Goal: Task Accomplishment & Management: Manage account settings

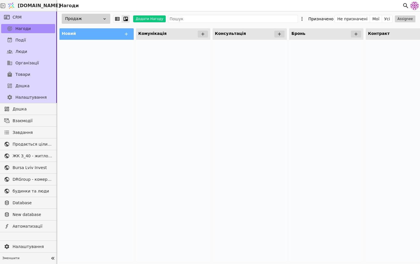
click at [29, 18] on link "CRM" at bounding box center [28, 17] width 54 height 9
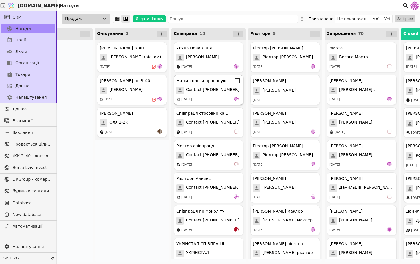
scroll to position [0, 359]
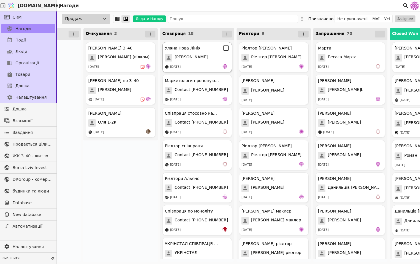
click at [189, 60] on span "[PERSON_NAME]" at bounding box center [191, 57] width 33 height 7
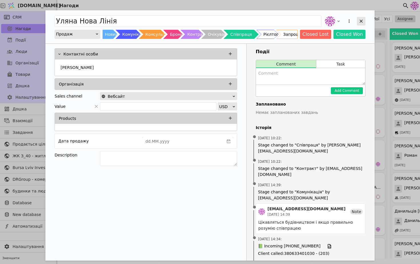
click at [343, 20] on div "Add Opportunity" at bounding box center [361, 21] width 9 height 9
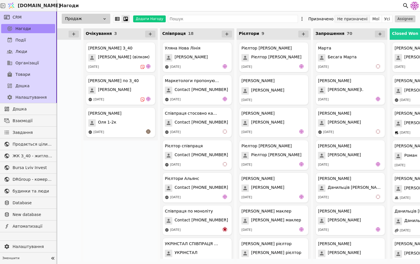
click at [343, 21] on button "Не призначені" at bounding box center [352, 19] width 35 height 8
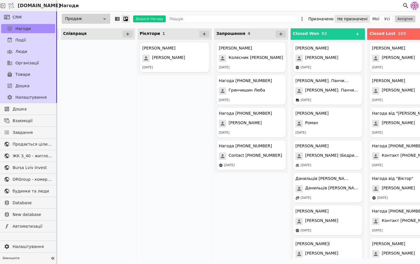
scroll to position [0, 482]
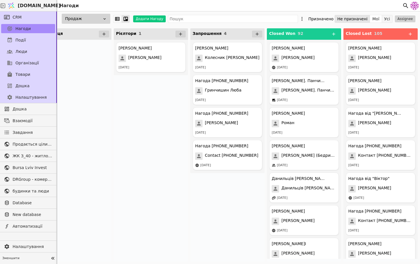
click at [343, 20] on button "Усі" at bounding box center [387, 19] width 10 height 8
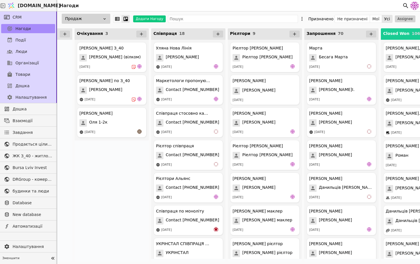
scroll to position [0, 373]
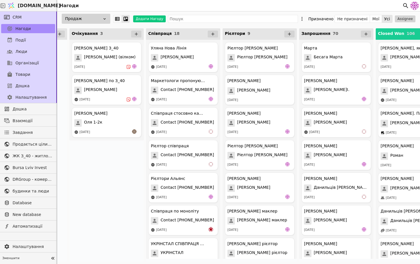
click at [333, 32] on span "70" at bounding box center [335, 33] width 5 height 5
click at [305, 20] on icon at bounding box center [302, 19] width 6 height 6
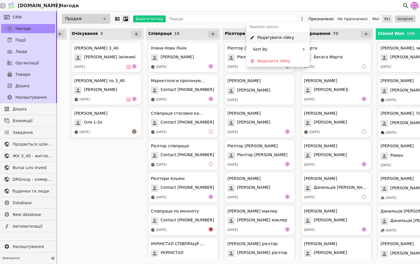
click at [291, 37] on div "Редагувати лійку" at bounding box center [277, 38] width 63 height 12
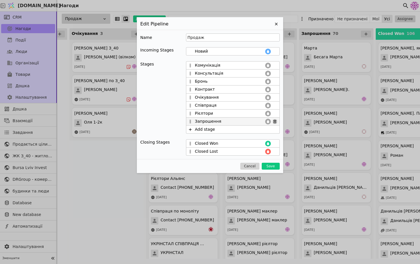
click at [273, 121] on icon at bounding box center [275, 121] width 5 height 5
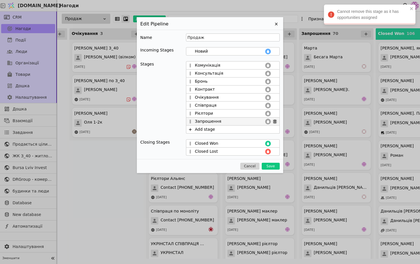
click at [274, 121] on icon at bounding box center [274, 121] width 3 height 3
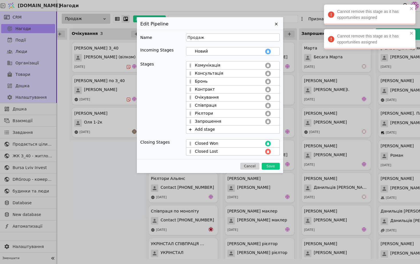
click at [271, 32] on div "Name Продаж Incoming Stages Новий Stages Комунікація Консультація Бронь Контрак…" at bounding box center [210, 94] width 146 height 129
click at [273, 28] on div "Edit Pipeline Name Продаж Incoming Stages Новий Stages Комунікація Консультація…" at bounding box center [210, 95] width 146 height 156
click at [275, 24] on icon at bounding box center [276, 24] width 7 height 7
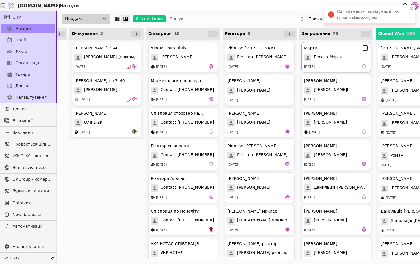
click at [343, 59] on div "Бесага Марта" at bounding box center [336, 57] width 65 height 7
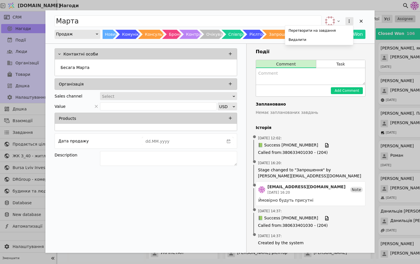
click at [343, 19] on icon "Add Opportunity" at bounding box center [349, 21] width 5 height 5
click at [343, 20] on div "Перетворити на завдання Видалити" at bounding box center [345, 21] width 42 height 13
click at [343, 18] on div "Add Opportunity" at bounding box center [361, 21] width 9 height 9
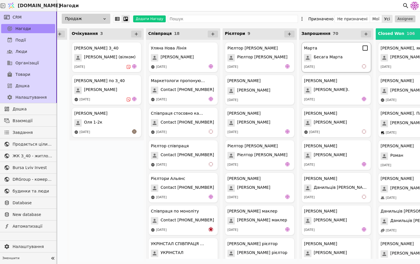
click at [343, 51] on icon at bounding box center [365, 48] width 7 height 7
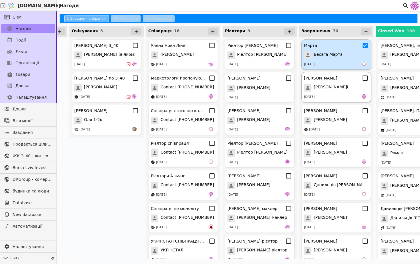
click at [343, 79] on icon at bounding box center [365, 77] width 5 height 5
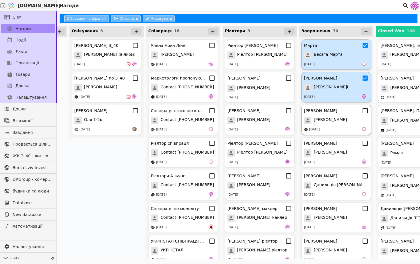
click at [343, 113] on icon at bounding box center [365, 110] width 7 height 7
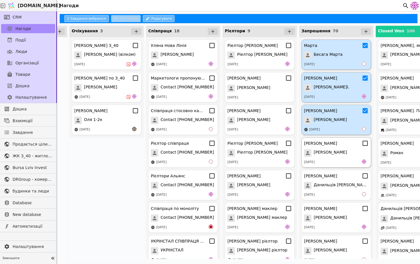
click at [343, 143] on icon at bounding box center [365, 143] width 7 height 7
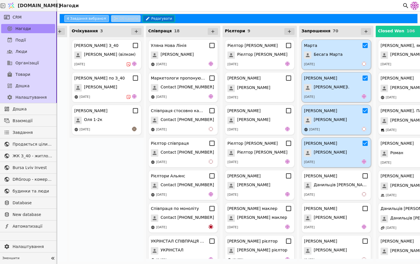
click at [156, 15] on button "Редагувати" at bounding box center [159, 18] width 32 height 7
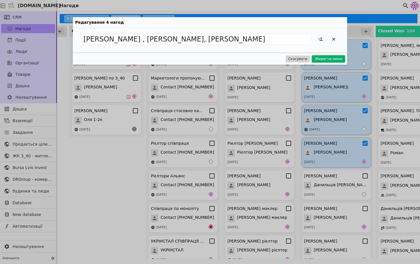
click at [325, 59] on button "Зберегти зміни" at bounding box center [328, 58] width 33 height 7
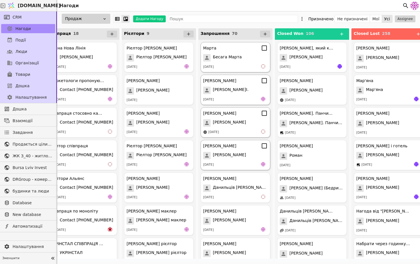
scroll to position [0, 482]
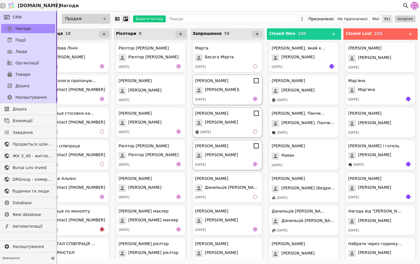
click at [256, 49] on icon at bounding box center [256, 48] width 7 height 7
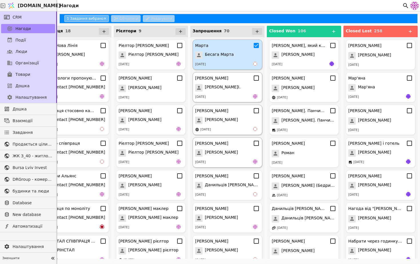
click at [233, 66] on div "[DATE]" at bounding box center [227, 64] width 65 height 6
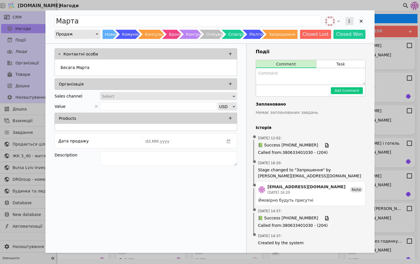
click at [343, 23] on icon "Add Opportunity" at bounding box center [349, 21] width 5 height 5
click at [342, 39] on div "Видалити" at bounding box center [319, 40] width 66 height 8
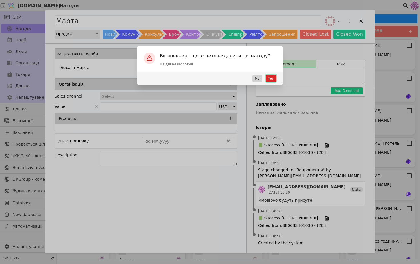
click at [271, 80] on button "Yes" at bounding box center [271, 78] width 11 height 7
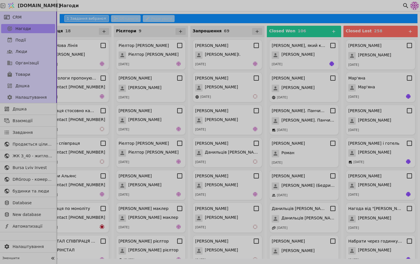
scroll to position [0, 456]
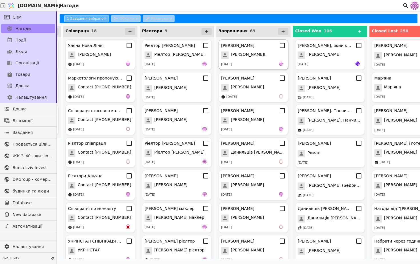
click at [265, 62] on div "[DATE]" at bounding box center [253, 64] width 65 height 6
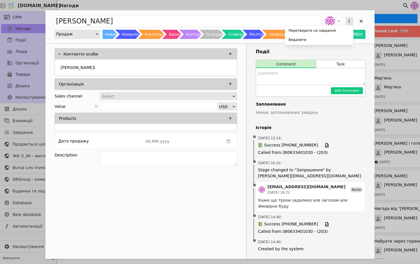
click at [343, 21] on icon "Add Opportunity" at bounding box center [349, 20] width 1 height 3
click at [340, 38] on div "Видалити" at bounding box center [319, 40] width 66 height 8
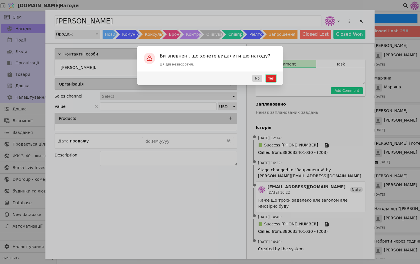
click at [273, 79] on button "Yes" at bounding box center [271, 78] width 11 height 7
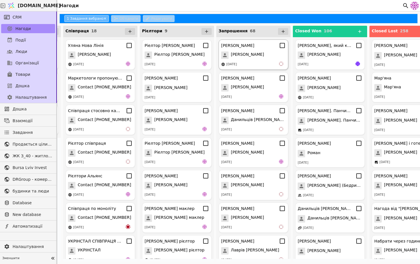
click at [265, 51] on div "[PERSON_NAME] [PERSON_NAME] [DATE]" at bounding box center [254, 54] width 70 height 30
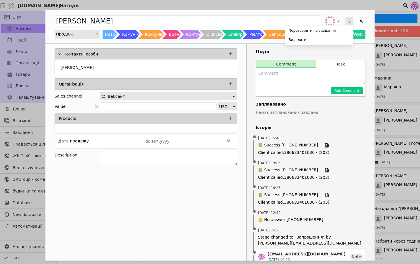
click at [343, 23] on icon "Add Opportunity" at bounding box center [349, 21] width 5 height 5
click at [332, 41] on div "Видалити" at bounding box center [319, 40] width 66 height 8
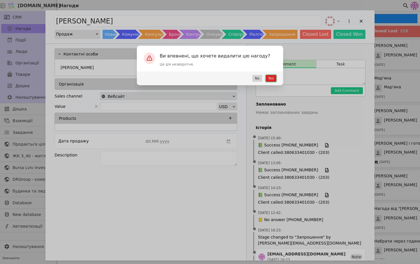
click at [271, 77] on button "Yes" at bounding box center [271, 78] width 11 height 7
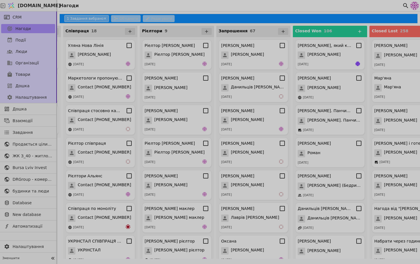
scroll to position [0, 455]
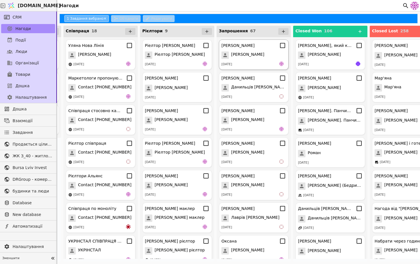
click at [267, 61] on div "[PERSON_NAME] [PERSON_NAME] [DATE]" at bounding box center [254, 54] width 70 height 30
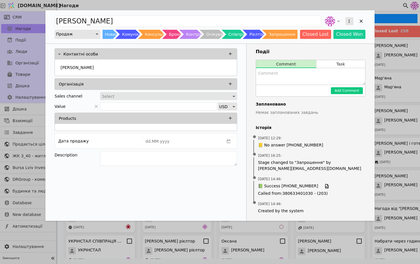
click at [343, 21] on button "Add Opportunity" at bounding box center [349, 21] width 8 height 8
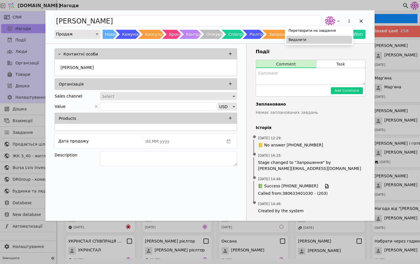
click at [328, 41] on div "Видалити" at bounding box center [319, 40] width 66 height 8
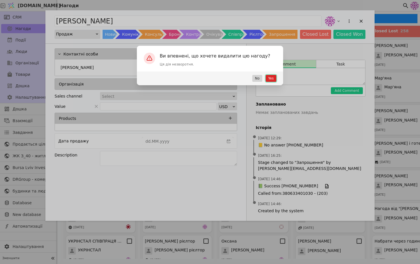
click at [273, 76] on button "Yes" at bounding box center [271, 78] width 11 height 7
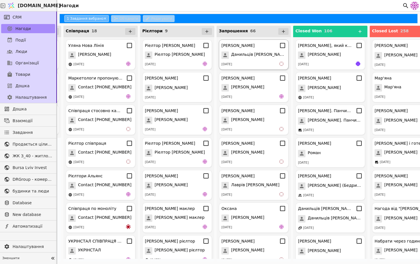
click at [243, 62] on div "[DATE]" at bounding box center [253, 64] width 65 height 6
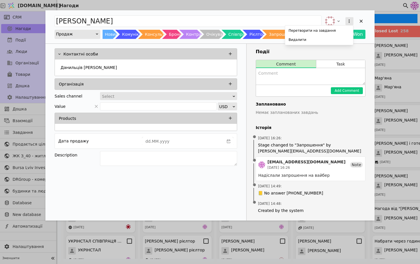
click at [343, 22] on icon "Add Opportunity" at bounding box center [349, 21] width 5 height 5
click at [338, 41] on div "Видалити" at bounding box center [319, 40] width 66 height 8
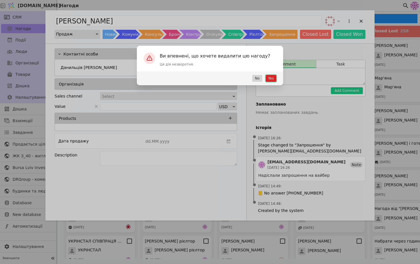
click at [273, 76] on button "Yes" at bounding box center [271, 78] width 11 height 7
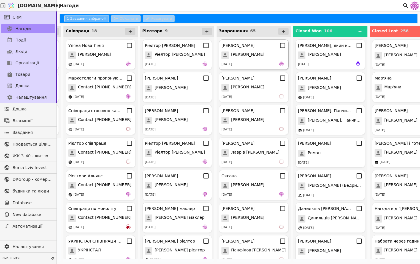
click at [266, 64] on div "[DATE]" at bounding box center [253, 64] width 65 height 6
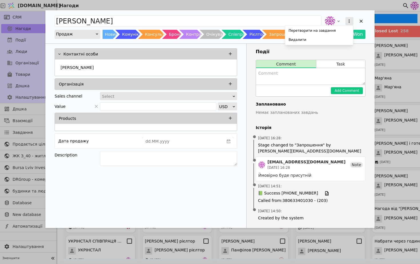
click at [343, 19] on button "Add Opportunity" at bounding box center [349, 21] width 8 height 8
click at [329, 40] on div "Видалити" at bounding box center [319, 40] width 66 height 8
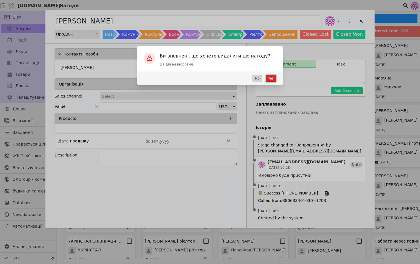
click at [272, 80] on button "Yes" at bounding box center [271, 78] width 11 height 7
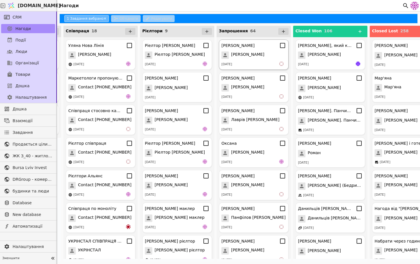
click at [249, 65] on div "[DATE]" at bounding box center [253, 64] width 65 height 6
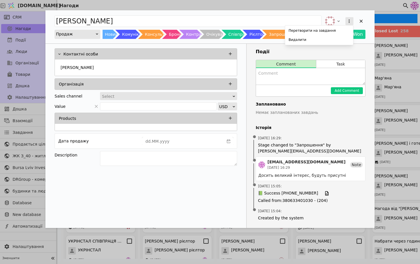
click at [343, 22] on button "Add Opportunity" at bounding box center [349, 21] width 8 height 8
click at [330, 42] on div "Видалити" at bounding box center [319, 40] width 66 height 8
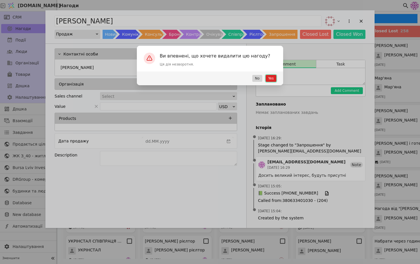
click at [275, 77] on button "Yes" at bounding box center [271, 78] width 11 height 7
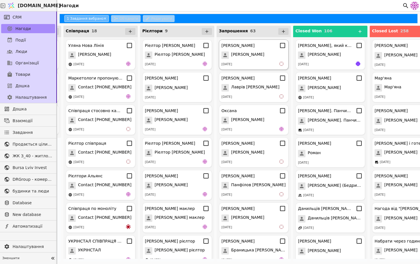
click at [265, 62] on div "[DATE]" at bounding box center [253, 64] width 65 height 6
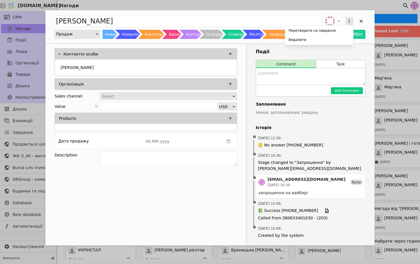
click at [343, 21] on icon "Add Opportunity" at bounding box center [349, 21] width 5 height 5
click at [330, 39] on div "Видалити" at bounding box center [319, 40] width 66 height 8
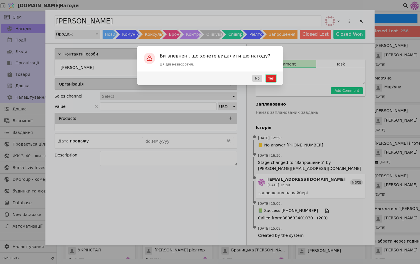
click at [270, 77] on button "Yes" at bounding box center [271, 78] width 11 height 7
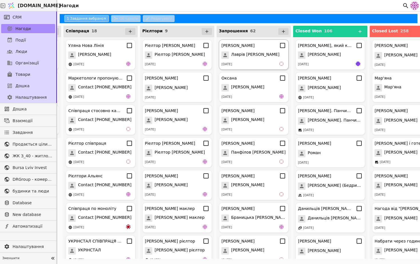
click at [268, 53] on div "Лаврів [PERSON_NAME]" at bounding box center [253, 54] width 65 height 7
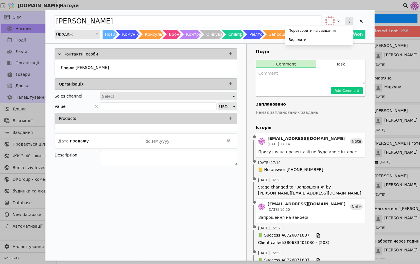
click at [343, 21] on icon "Add Opportunity" at bounding box center [349, 21] width 5 height 5
click at [324, 39] on div "Видалити" at bounding box center [319, 40] width 66 height 8
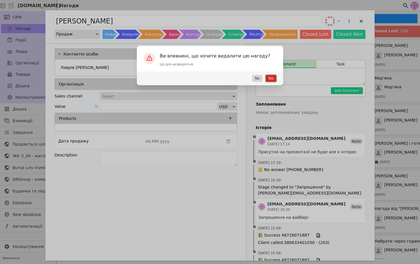
click at [270, 78] on button "Yes" at bounding box center [271, 78] width 11 height 7
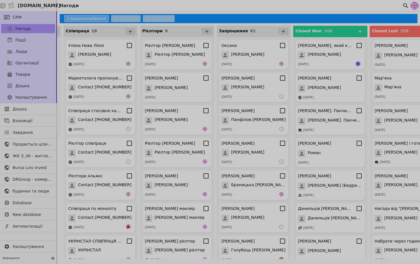
scroll to position [0, 455]
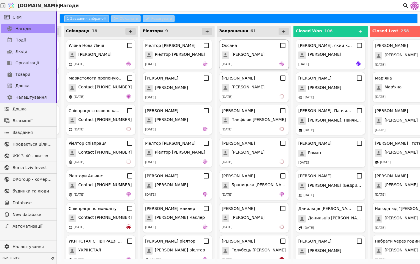
click at [254, 62] on div "[DATE]" at bounding box center [254, 64] width 65 height 6
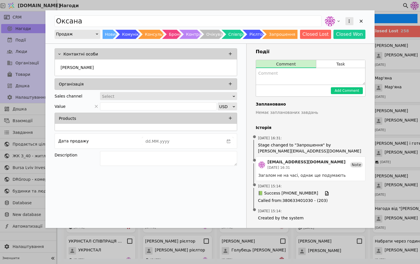
click at [343, 25] on div "Add Opportunity" at bounding box center [349, 21] width 10 height 10
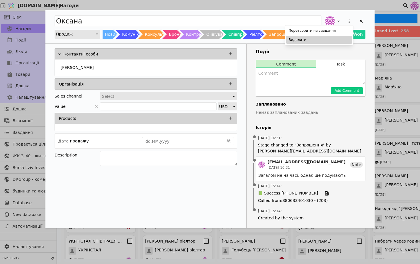
click at [329, 43] on div "Видалити" at bounding box center [319, 40] width 66 height 8
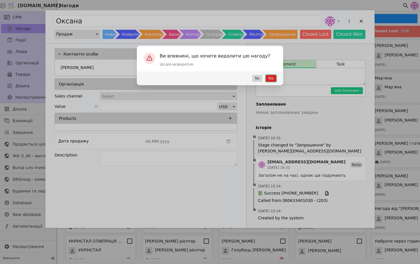
click at [271, 77] on button "Yes" at bounding box center [271, 78] width 11 height 7
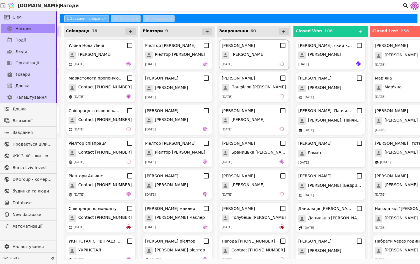
click at [243, 49] on div "[PERSON_NAME] Богдан [DATE]" at bounding box center [254, 54] width 70 height 30
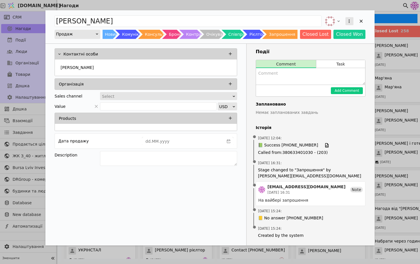
click at [343, 23] on icon "Add Opportunity" at bounding box center [349, 21] width 5 height 5
click at [340, 41] on div "Видалити" at bounding box center [319, 40] width 66 height 8
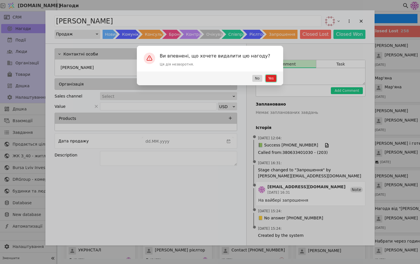
click at [270, 80] on button "Yes" at bounding box center [271, 78] width 11 height 7
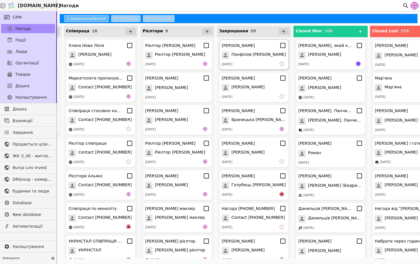
click at [263, 62] on div "[DATE]" at bounding box center [254, 64] width 65 height 6
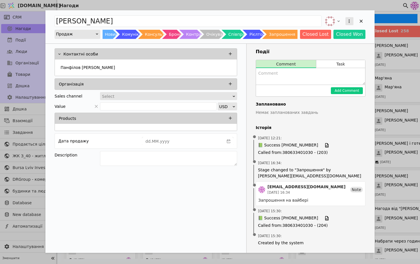
click at [343, 21] on icon "Add Opportunity" at bounding box center [349, 21] width 5 height 5
click at [324, 41] on div "Видалити" at bounding box center [319, 40] width 66 height 8
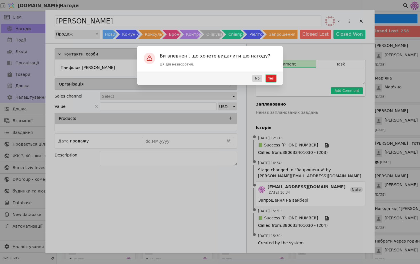
click at [273, 79] on button "Yes" at bounding box center [271, 78] width 11 height 7
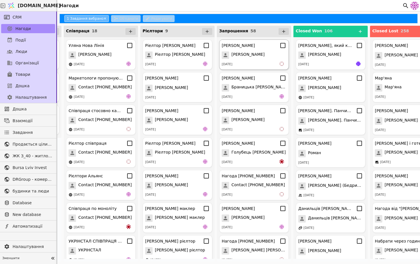
click at [263, 52] on div "[PERSON_NAME]" at bounding box center [254, 54] width 65 height 7
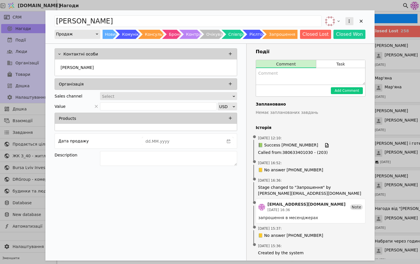
click at [343, 23] on icon "Add Opportunity" at bounding box center [349, 20] width 1 height 3
click at [329, 43] on div "Видалити" at bounding box center [319, 40] width 66 height 8
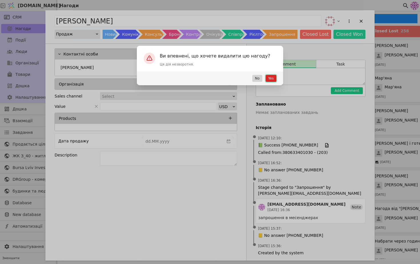
click at [272, 78] on button "Yes" at bounding box center [271, 78] width 11 height 7
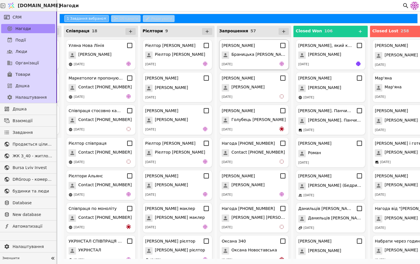
click at [258, 64] on div "[DATE]" at bounding box center [254, 64] width 65 height 6
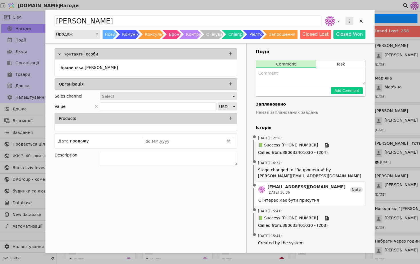
click at [343, 17] on button "Add Opportunity" at bounding box center [349, 21] width 8 height 8
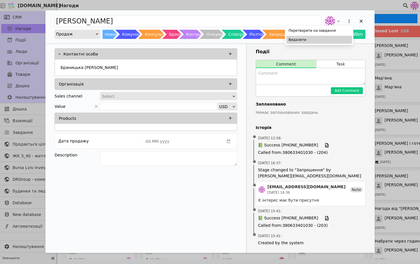
click at [332, 40] on div "Видалити" at bounding box center [319, 40] width 66 height 8
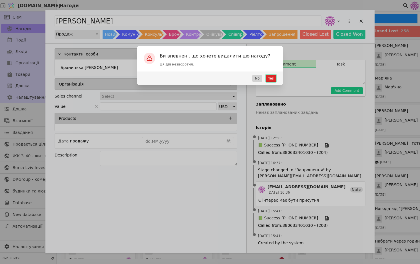
click at [270, 77] on button "Yes" at bounding box center [271, 78] width 11 height 7
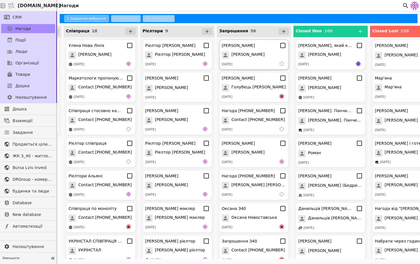
click at [248, 62] on div "[DATE]" at bounding box center [254, 64] width 65 height 6
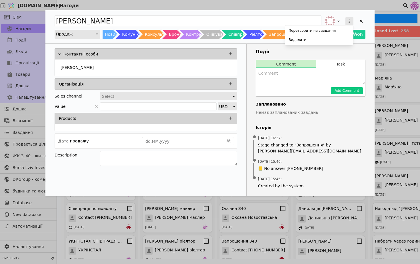
click at [343, 23] on icon "Add Opportunity" at bounding box center [349, 21] width 5 height 5
click at [324, 42] on div "Видалити" at bounding box center [319, 40] width 66 height 8
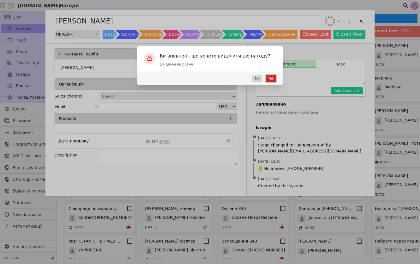
click at [272, 78] on button "Yes" at bounding box center [271, 78] width 11 height 7
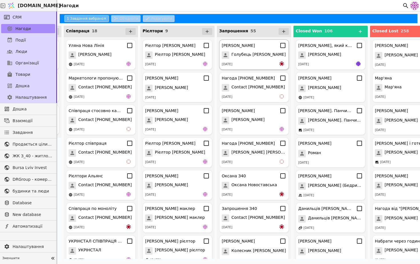
click at [259, 61] on div "[DATE]" at bounding box center [254, 64] width 65 height 6
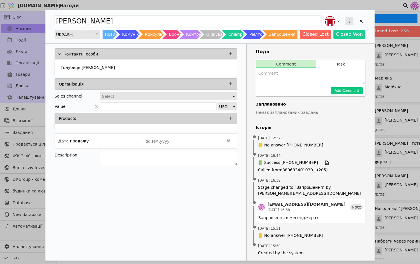
click at [343, 21] on icon "Add Opportunity" at bounding box center [349, 21] width 5 height 5
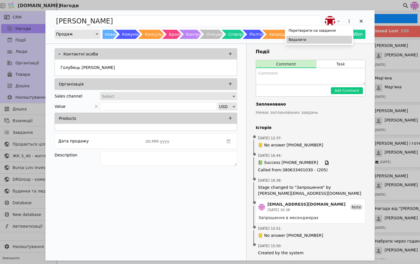
click at [323, 39] on div "Видалити" at bounding box center [319, 40] width 66 height 8
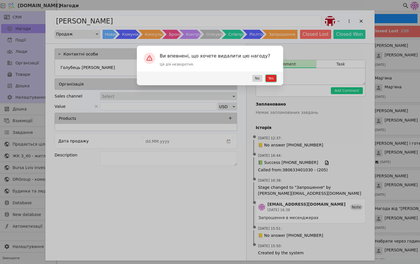
click at [273, 75] on button "Yes" at bounding box center [271, 78] width 11 height 7
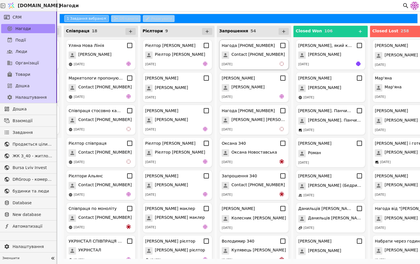
click at [255, 52] on span "Contact [PHONE_NUMBER]" at bounding box center [257, 54] width 53 height 7
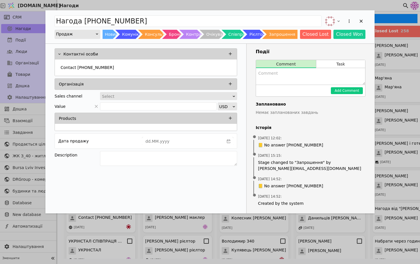
click at [343, 26] on div "Add Opportunity" at bounding box center [349, 21] width 10 height 10
click at [343, 19] on icon "Add Opportunity" at bounding box center [349, 20] width 1 height 3
click at [327, 43] on div "Видалити" at bounding box center [319, 40] width 66 height 8
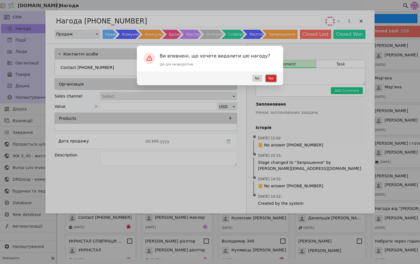
click at [266, 78] on button "Yes" at bounding box center [271, 78] width 11 height 7
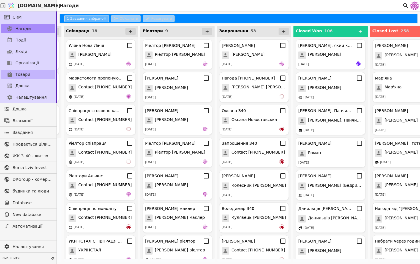
click at [34, 71] on link "Товари" at bounding box center [28, 74] width 54 height 9
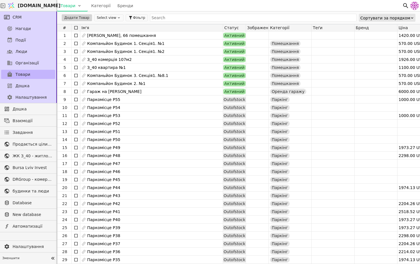
click at [32, 73] on link "Товари" at bounding box center [28, 74] width 54 height 9
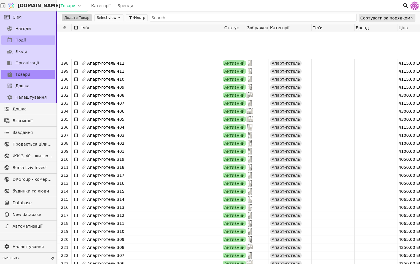
scroll to position [1520, 0]
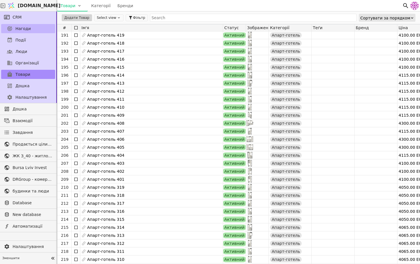
click at [44, 32] on link "Нагоди" at bounding box center [28, 28] width 54 height 9
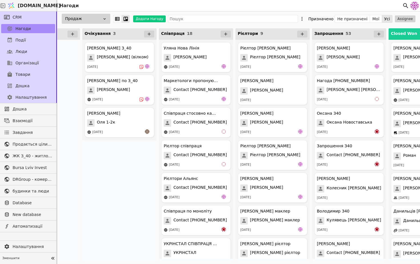
scroll to position [0, 409]
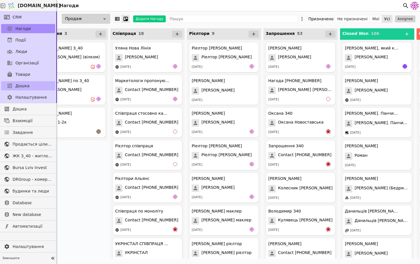
click at [26, 86] on span "Дошка" at bounding box center [22, 86] width 14 height 6
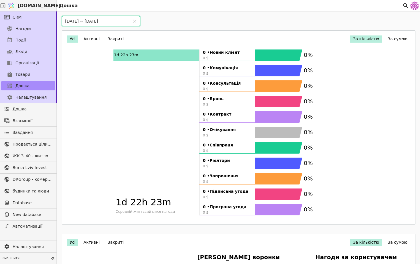
click at [69, 22] on input "[DATE] ~ [DATE]" at bounding box center [95, 21] width 67 height 10
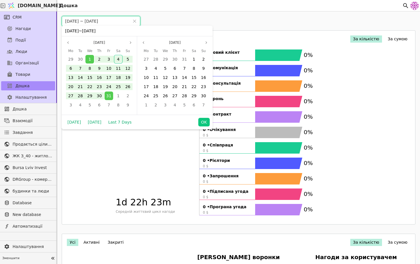
click at [75, 22] on input "[DATE] ~ [DATE]" at bounding box center [95, 21] width 67 height 10
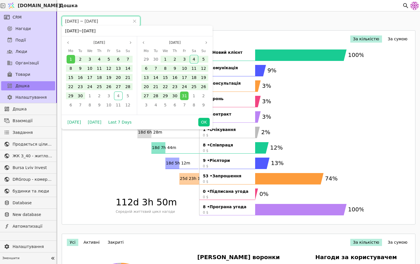
click at [75, 21] on input "[DATE] ~ [DATE]" at bounding box center [95, 21] width 67 height 10
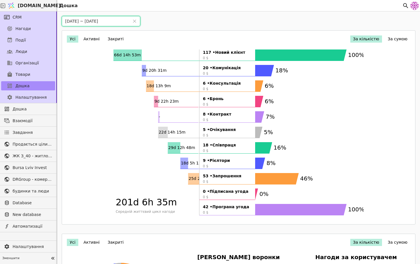
click at [155, 157] on icon "66d 14h 53m 9d 20h 31m 18d 13h 9m 9d 22h 23m - 22d 14h 15m 29d 12h 48m 18d 5h 1…" at bounding box center [156, 118] width 86 height 139
click at [74, 21] on input "[DATE] ~ [DATE]" at bounding box center [95, 21] width 67 height 10
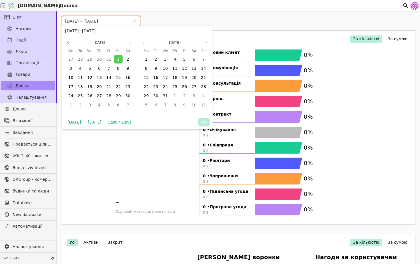
click at [74, 22] on input "[DATE] ~ [DATE]" at bounding box center [95, 21] width 67 height 10
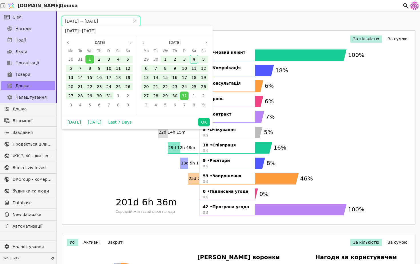
click at [75, 20] on input "[DATE] ~ [DATE]" at bounding box center [95, 21] width 67 height 10
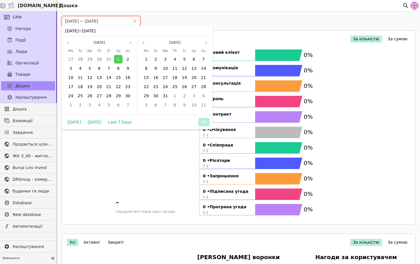
drag, startPoint x: 96, startPoint y: 21, endPoint x: 101, endPoint y: 21, distance: 4.6
click at [101, 21] on input "[DATE] ~ [DATE]" at bounding box center [95, 21] width 67 height 10
drag, startPoint x: 98, startPoint y: 21, endPoint x: 101, endPoint y: 21, distance: 3.5
click at [101, 21] on input "[DATE] ~ [DATE]" at bounding box center [95, 21] width 67 height 10
click at [73, 22] on input "[DATE] ~ [DATE]" at bounding box center [95, 21] width 67 height 10
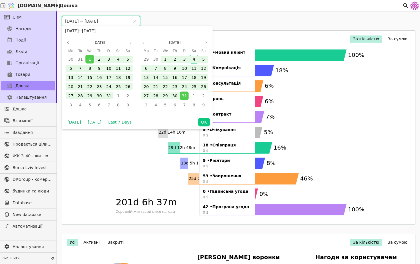
click at [74, 22] on input "[DATE] ~ [DATE]" at bounding box center [95, 21] width 67 height 10
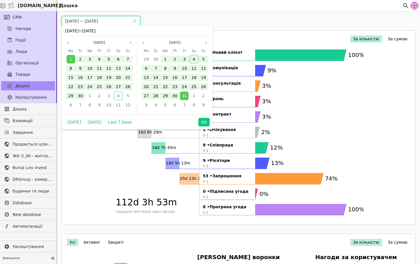
click at [75, 21] on input "[DATE] ~ [DATE]" at bounding box center [95, 21] width 67 height 10
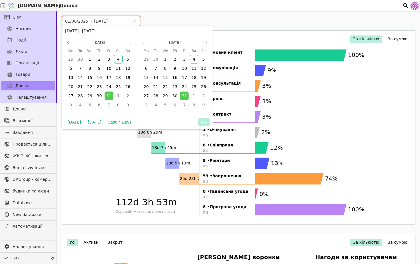
click at [74, 22] on input "01/00/2025 ~ [DATE]" at bounding box center [95, 21] width 67 height 10
click at [75, 22] on input "01/00/2025 ~ [DATE]" at bounding box center [95, 21] width 67 height 10
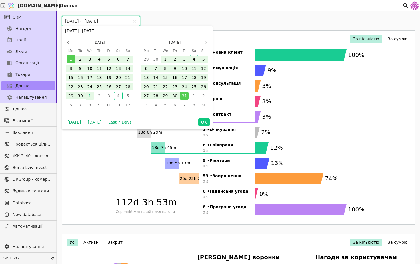
click at [89, 91] on div "1" at bounding box center [89, 95] width 9 height 9
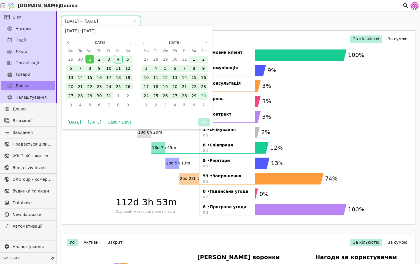
click at [202, 93] on div "30" at bounding box center [203, 95] width 9 height 9
click at [111, 95] on span "31" at bounding box center [108, 95] width 5 height 5
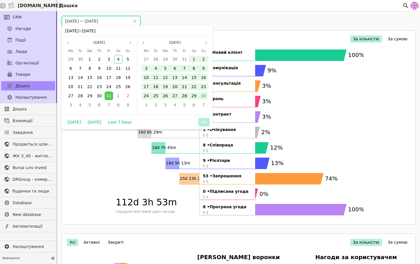
click at [204, 95] on span "30" at bounding box center [203, 95] width 5 height 5
click at [202, 122] on button "OK" at bounding box center [203, 122] width 11 height 9
type input "[DATE] ~ [DATE]"
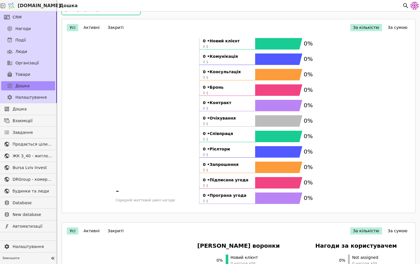
click at [343, 27] on button "За сумою" at bounding box center [397, 27] width 25 height 7
click at [343, 25] on button "За кількістю" at bounding box center [366, 27] width 32 height 7
click at [343, 29] on button "За сумою" at bounding box center [397, 27] width 25 height 7
click at [343, 26] on button "За кількістю" at bounding box center [366, 27] width 32 height 7
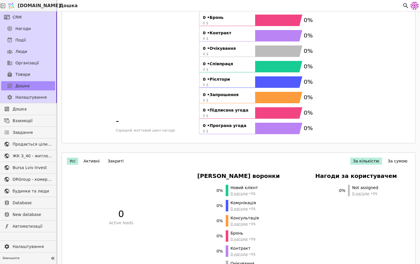
scroll to position [90, 0]
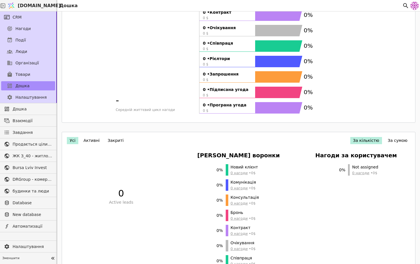
click at [343, 141] on button "За сумою" at bounding box center [397, 140] width 25 height 7
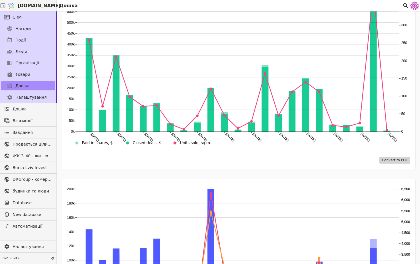
scroll to position [558, 0]
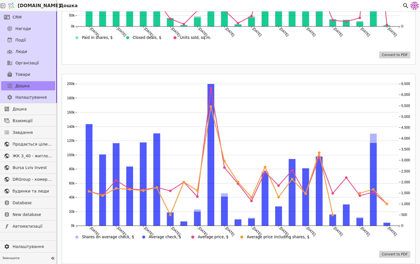
click at [211, 89] on circle at bounding box center [211, 88] width 3 height 3
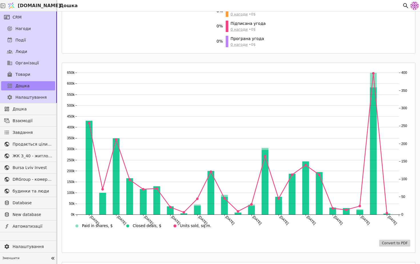
scroll to position [365, 0]
